Goal: Information Seeking & Learning: Learn about a topic

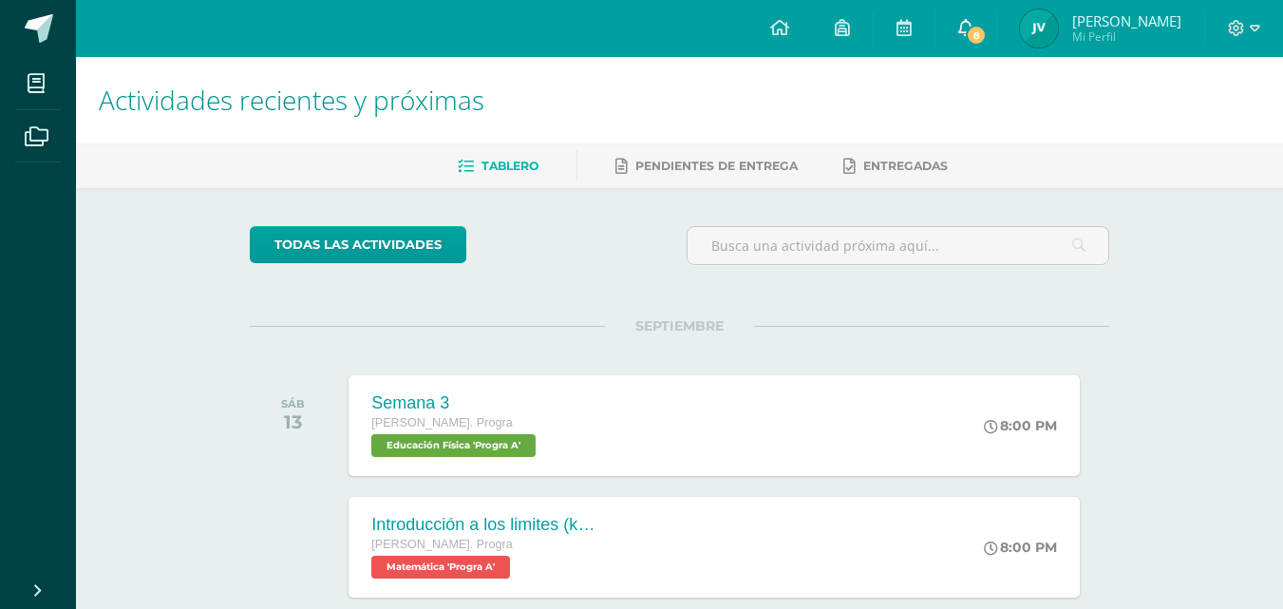
click at [987, 34] on span "8" at bounding box center [976, 35] width 21 height 21
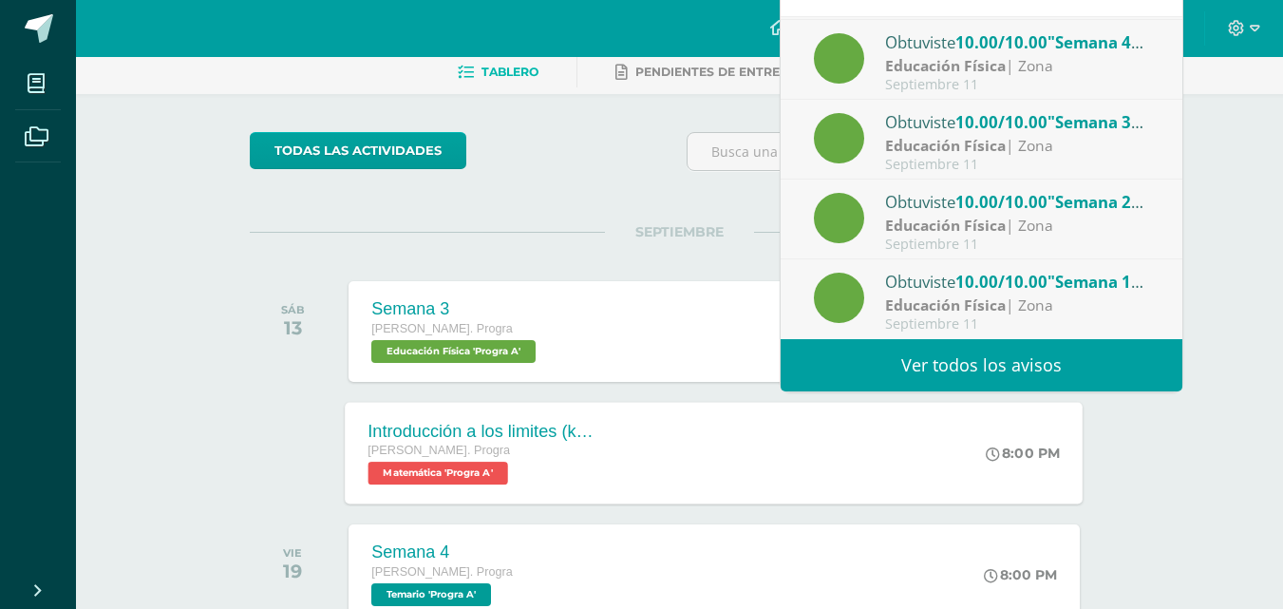
scroll to position [190, 0]
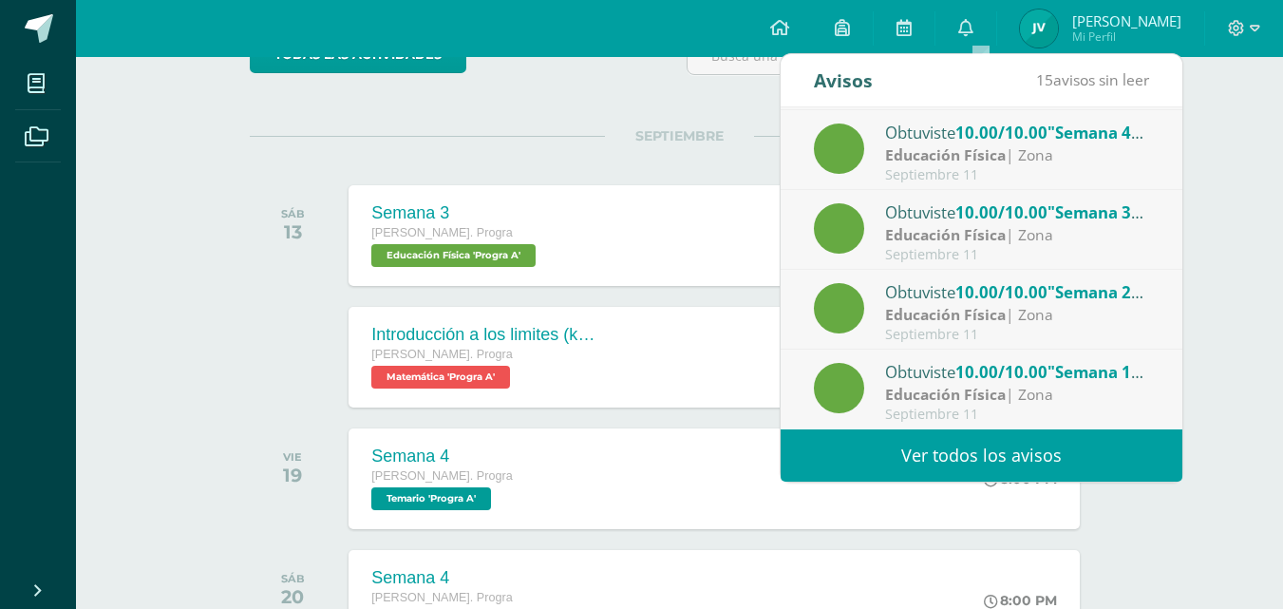
click at [261, 309] on div at bounding box center [298, 357] width 96 height 101
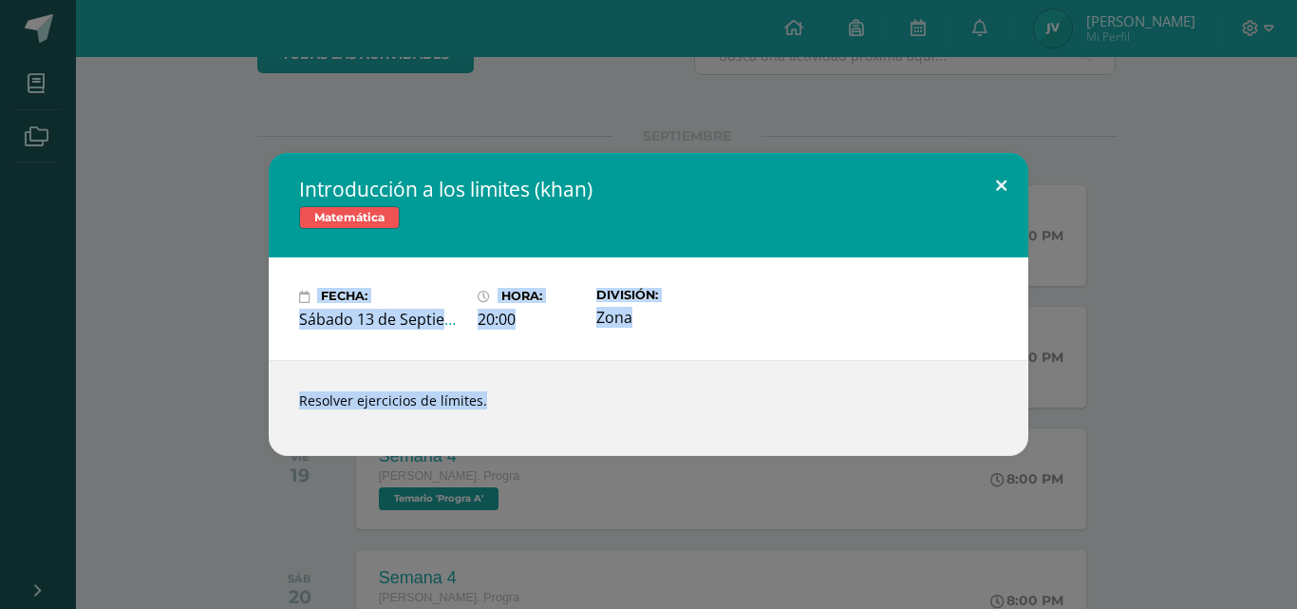
drag, startPoint x: 1030, startPoint y: 191, endPoint x: 1020, endPoint y: 198, distance: 12.9
click at [1027, 191] on div "Introducción a los limites ([PERSON_NAME]) Matemática Fecha: [DATE] Hora: 20:00…" at bounding box center [649, 304] width 1282 height 302
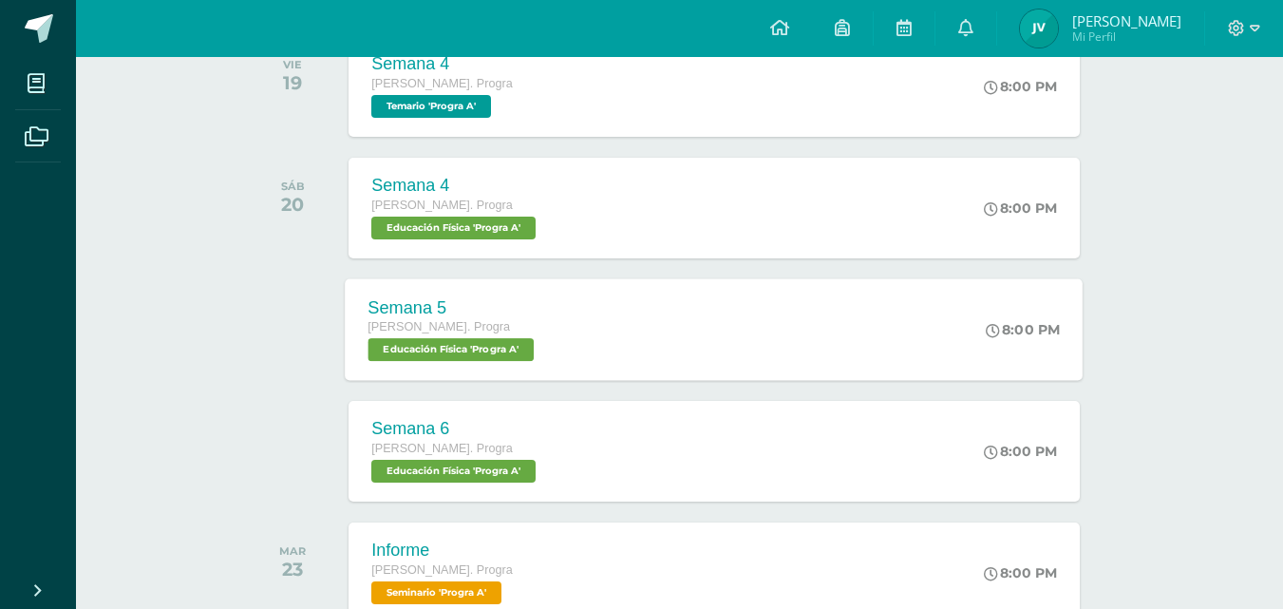
scroll to position [475, 0]
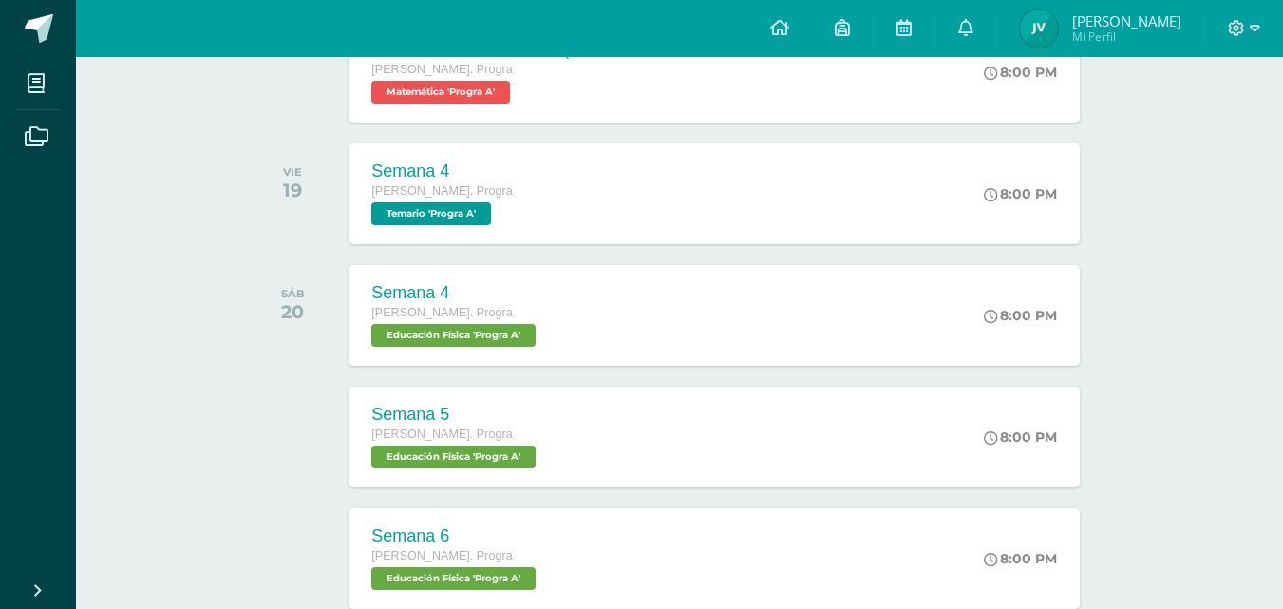
drag, startPoint x: 1207, startPoint y: 156, endPoint x: 1200, endPoint y: 174, distance: 19.2
click at [1201, 172] on div "Actividades recientes y próximas Tablero Pendientes de entrega Entregadas todas…" at bounding box center [679, 552] width 1207 height 1941
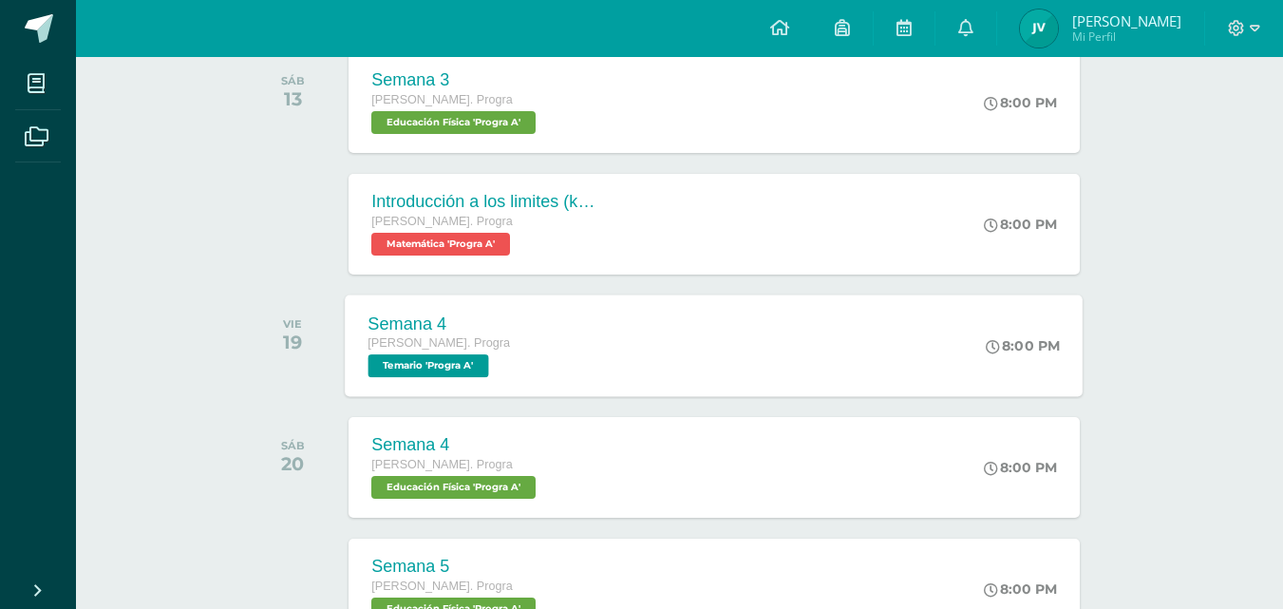
scroll to position [285, 0]
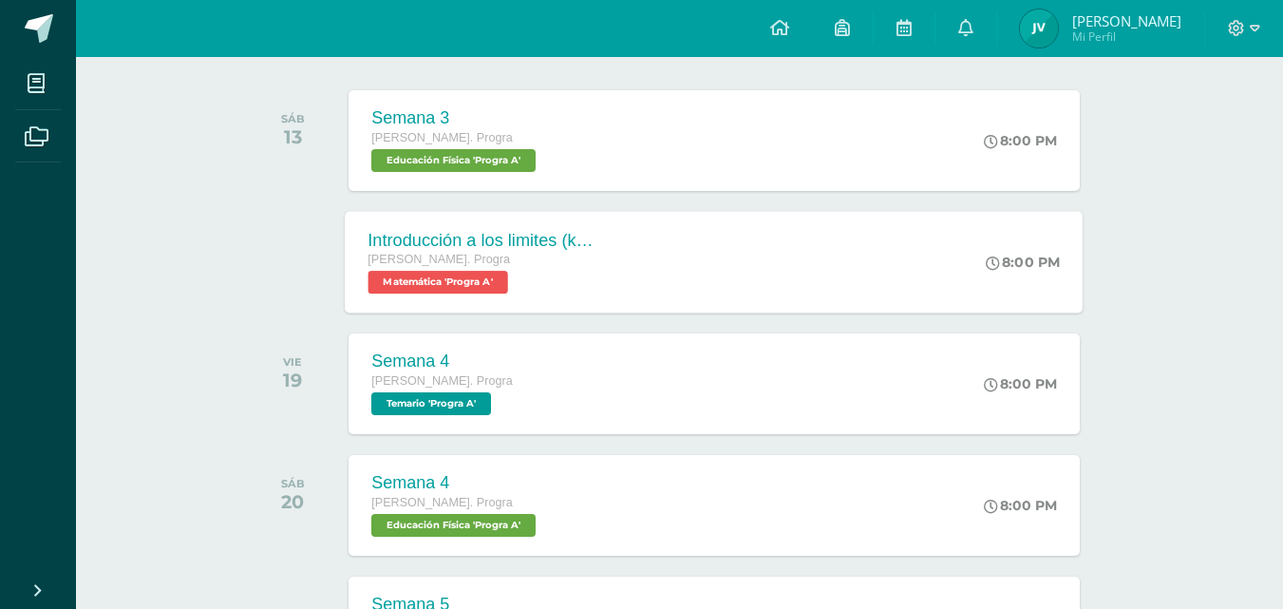
click at [524, 271] on div "[PERSON_NAME]. Progra Matemática 'Progra A'" at bounding box center [483, 272] width 230 height 44
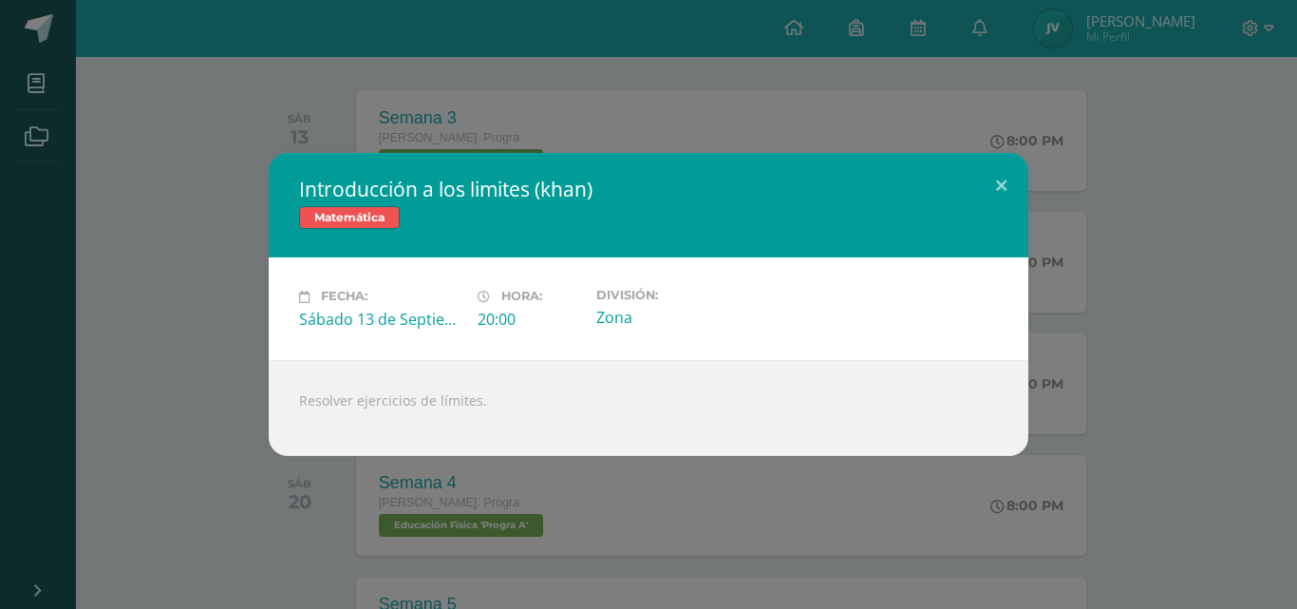
drag, startPoint x: 895, startPoint y: 240, endPoint x: 910, endPoint y: 240, distance: 14.2
drag, startPoint x: 910, startPoint y: 240, endPoint x: 1006, endPoint y: 153, distance: 129.7
click at [1006, 153] on div "Introducción a los limites ([PERSON_NAME]) Matemática Fecha: [DATE] Hora: 20:00…" at bounding box center [649, 304] width 760 height 302
click at [1004, 185] on button at bounding box center [1001, 185] width 54 height 65
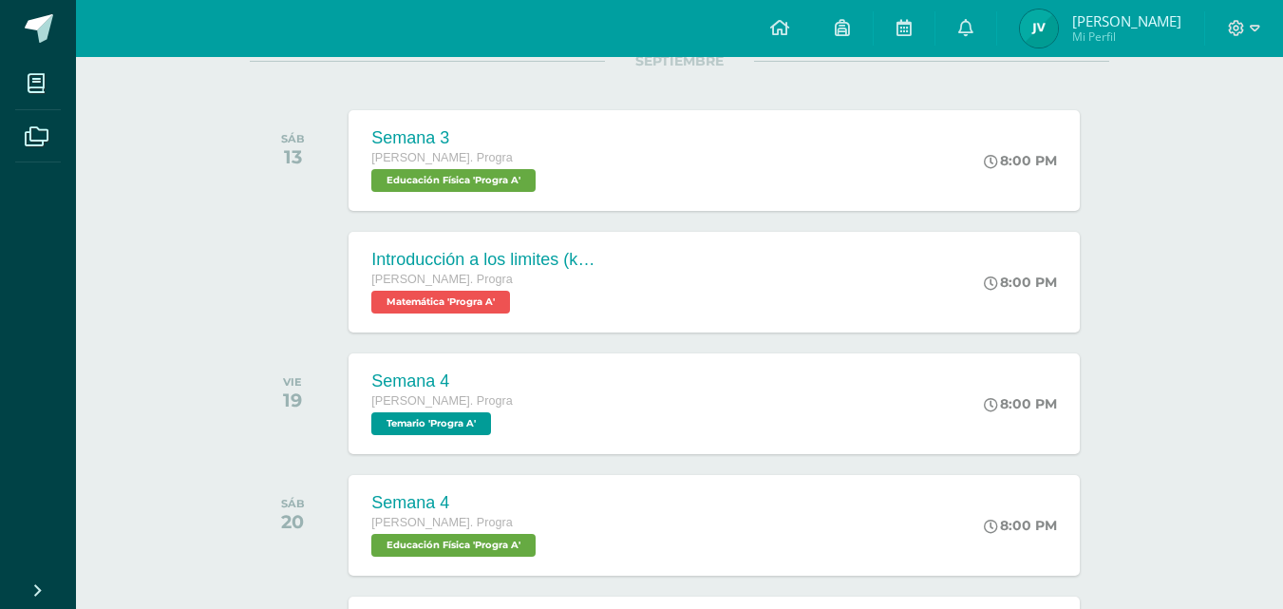
scroll to position [250, 0]
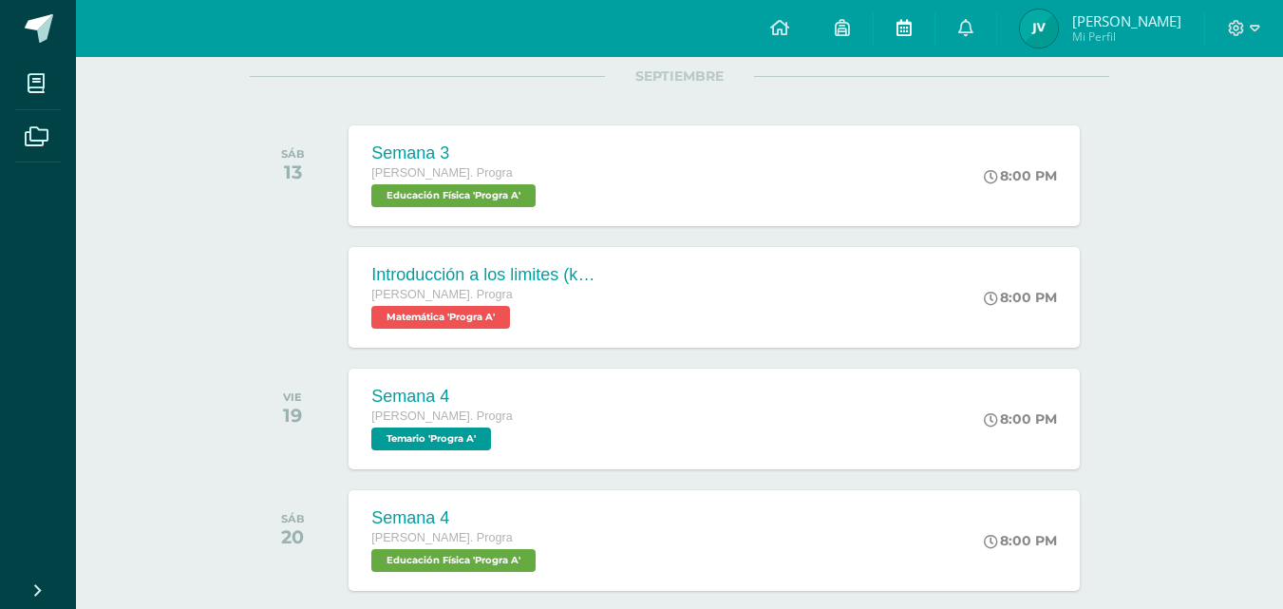
click at [912, 31] on icon at bounding box center [903, 27] width 15 height 17
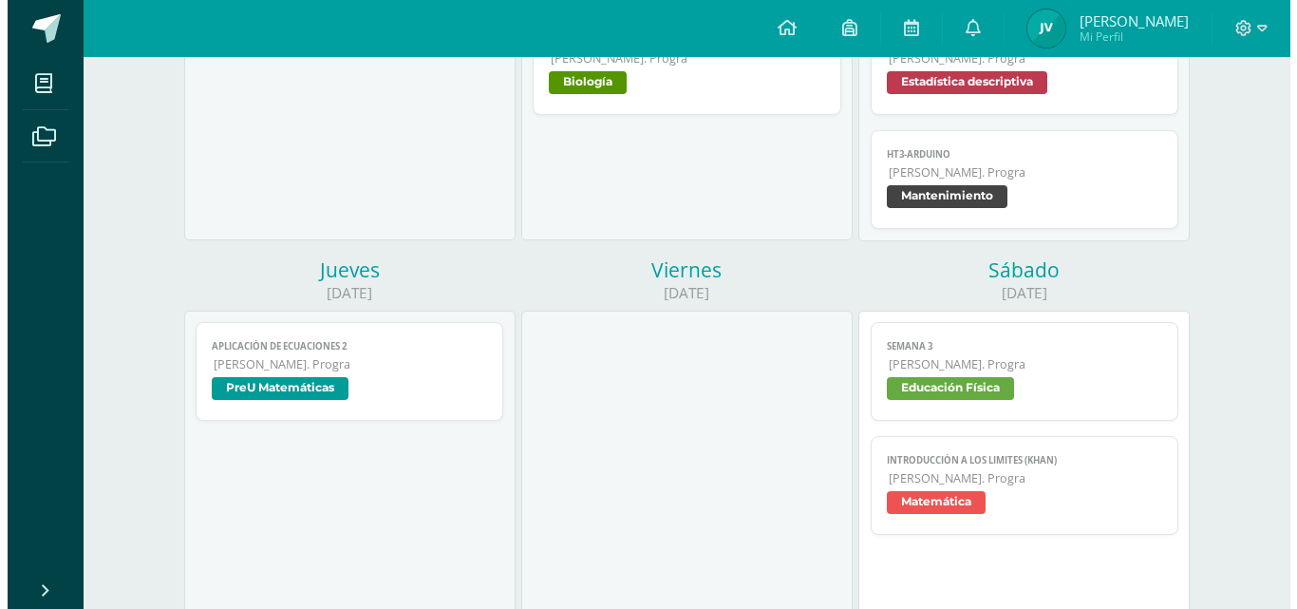
scroll to position [665, 0]
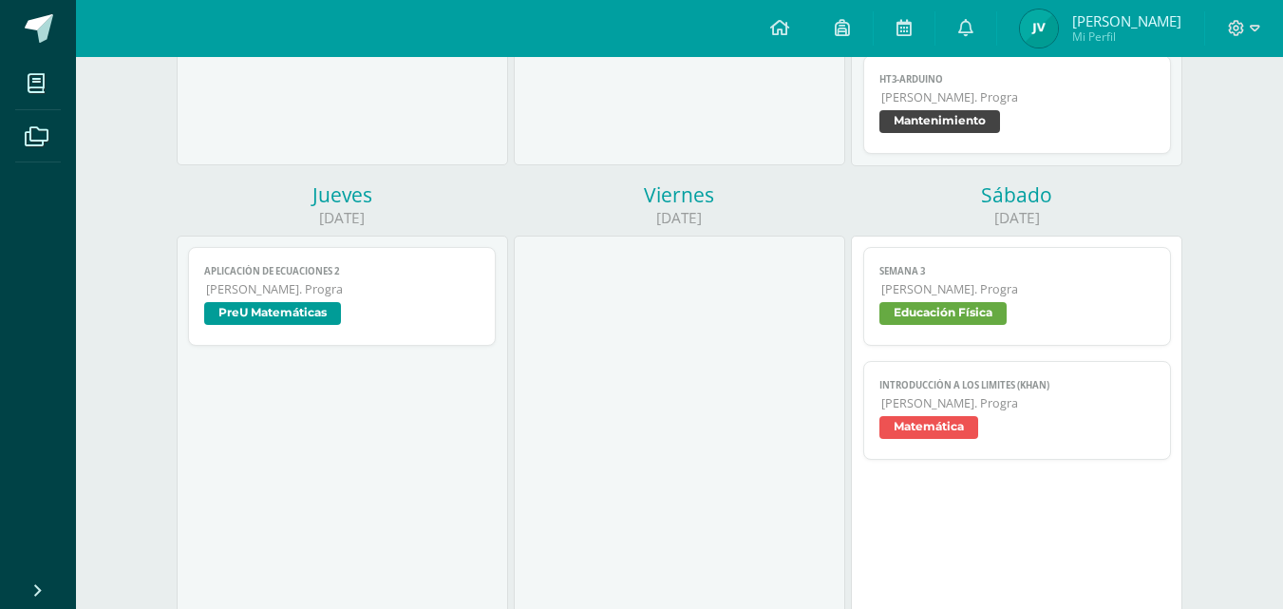
click at [371, 287] on span "[PERSON_NAME]. Progra" at bounding box center [343, 289] width 274 height 16
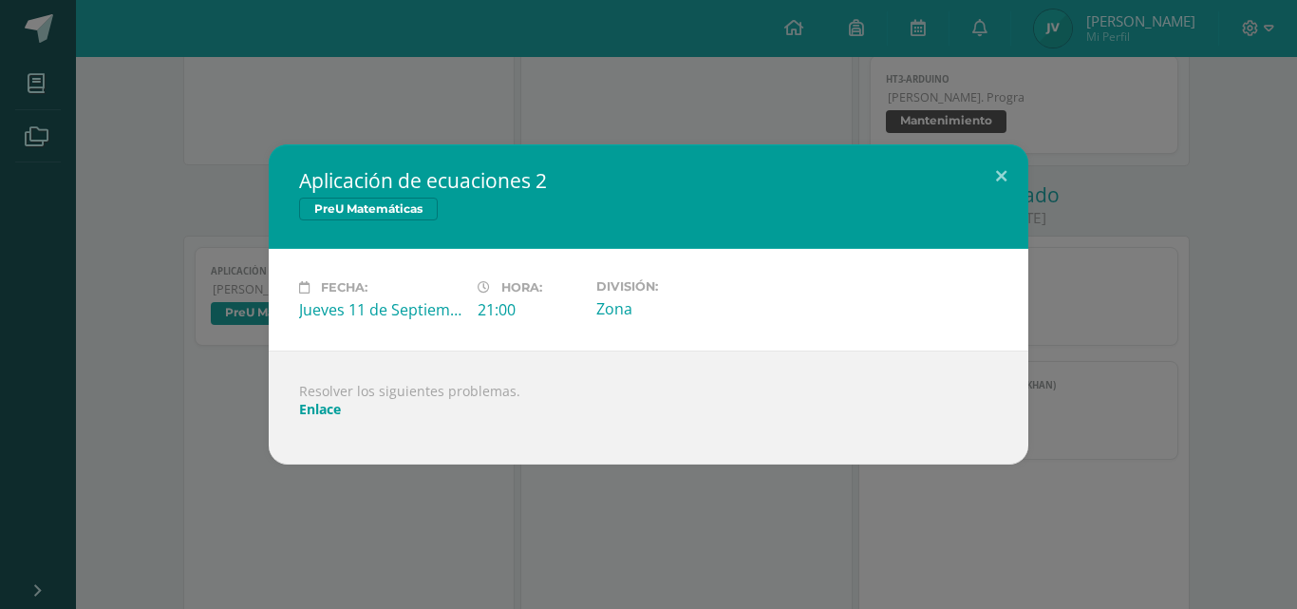
click at [329, 407] on link "Enlace" at bounding box center [320, 409] width 42 height 18
